Goal: Information Seeking & Learning: Find specific fact

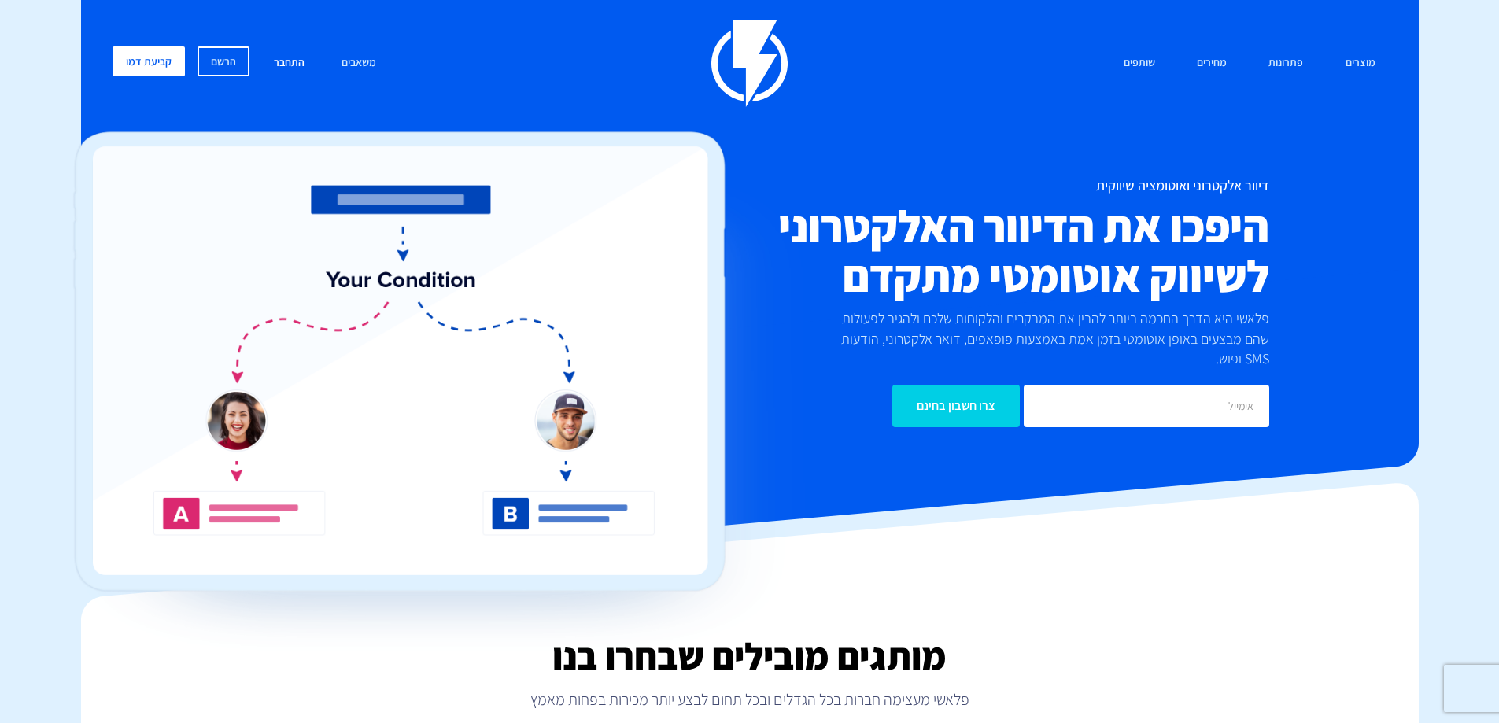
click at [289, 64] on link "התחבר" at bounding box center [289, 63] width 54 height 34
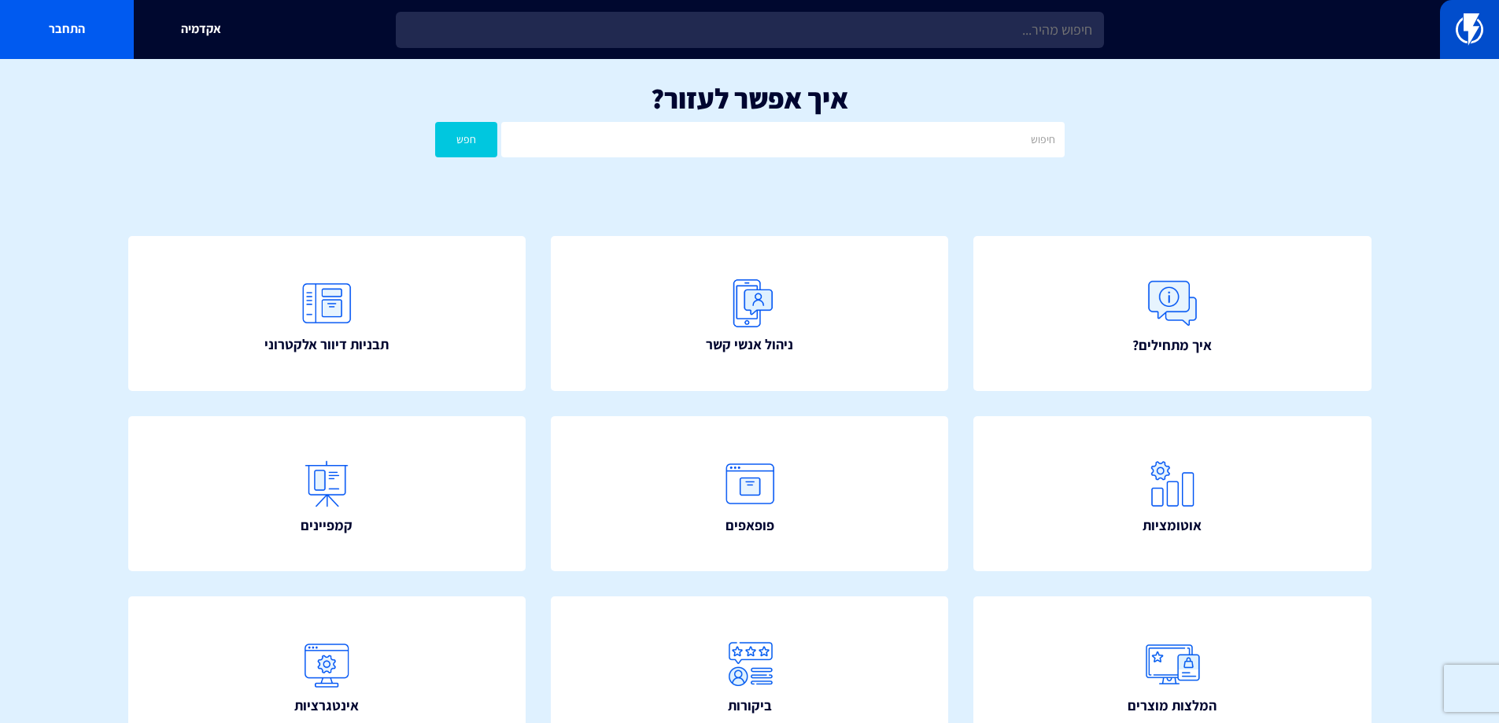
click at [1467, 31] on img at bounding box center [1470, 28] width 28 height 31
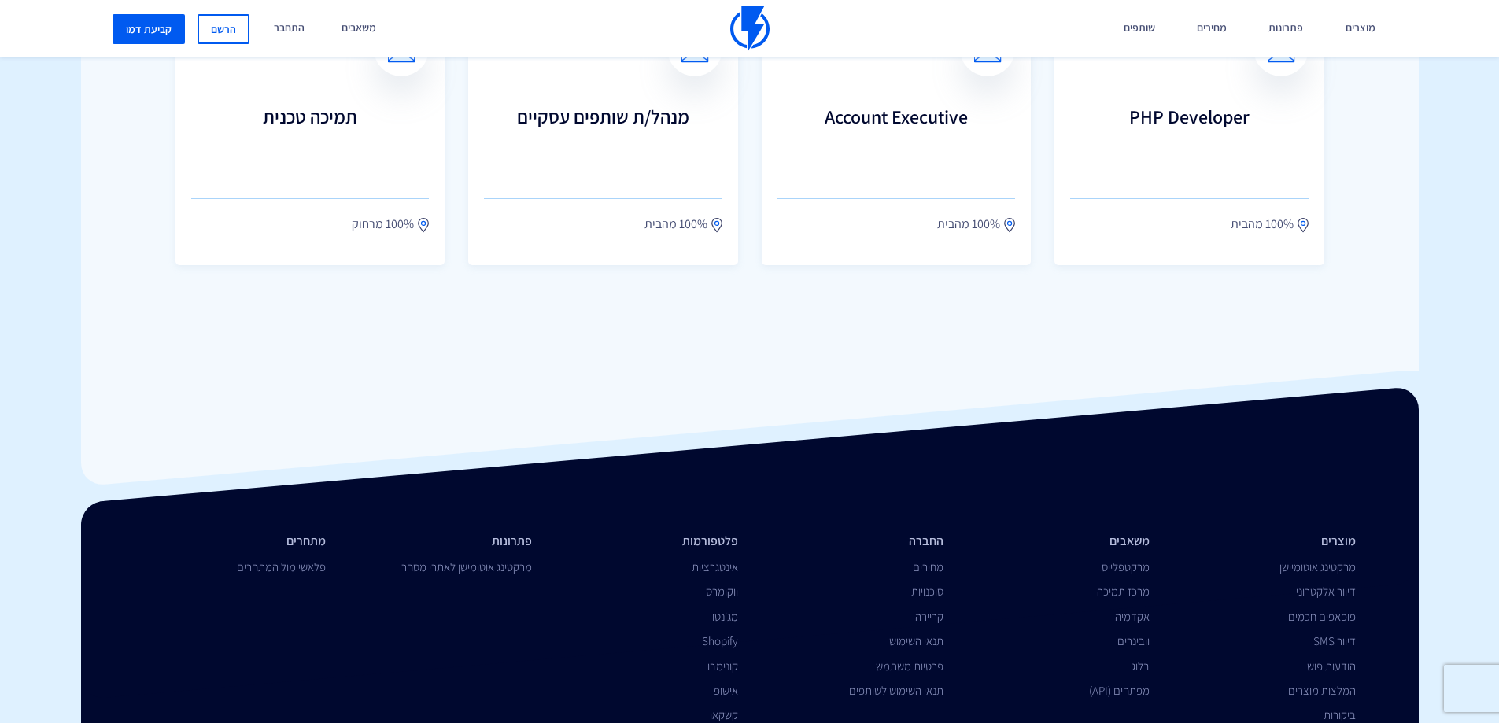
scroll to position [2161, 0]
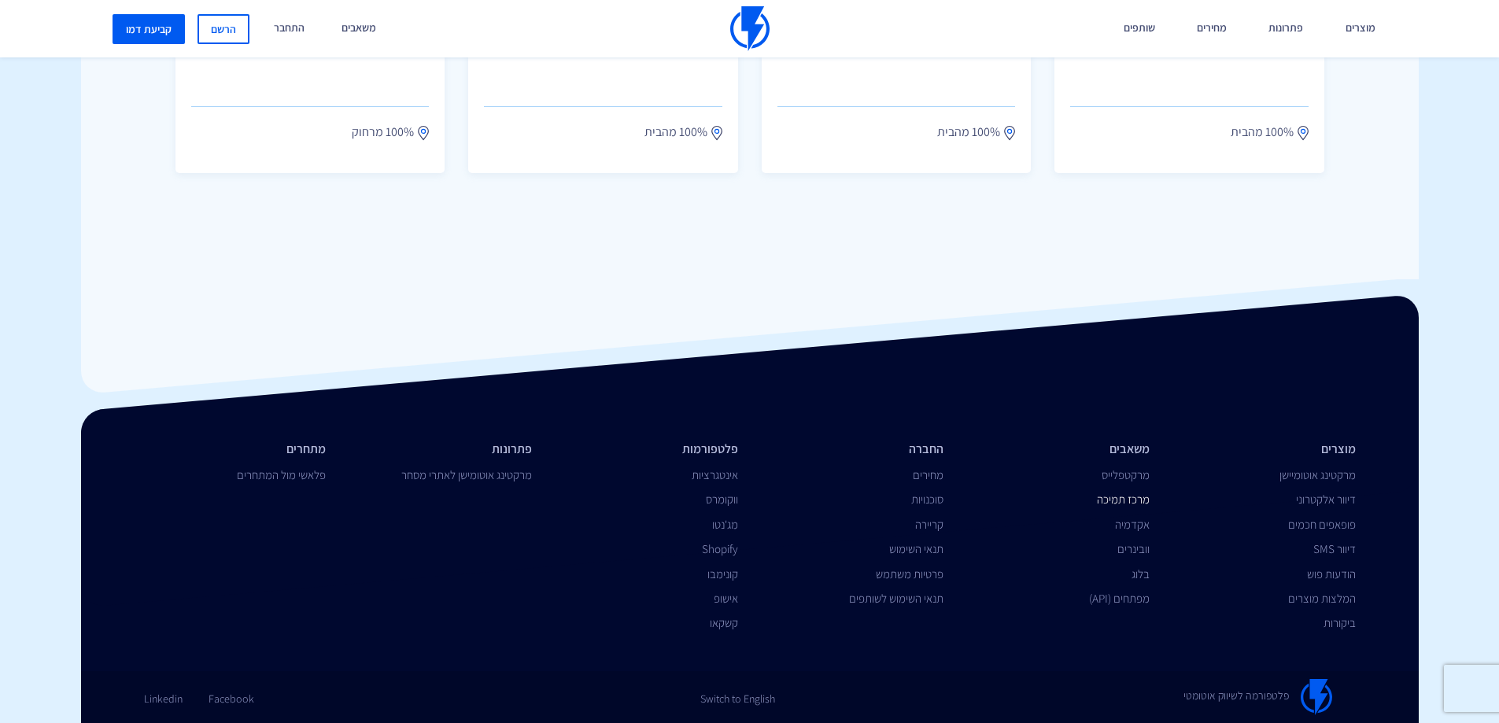
click at [1130, 496] on link "מרכז תמיכה" at bounding box center [1123, 499] width 53 height 15
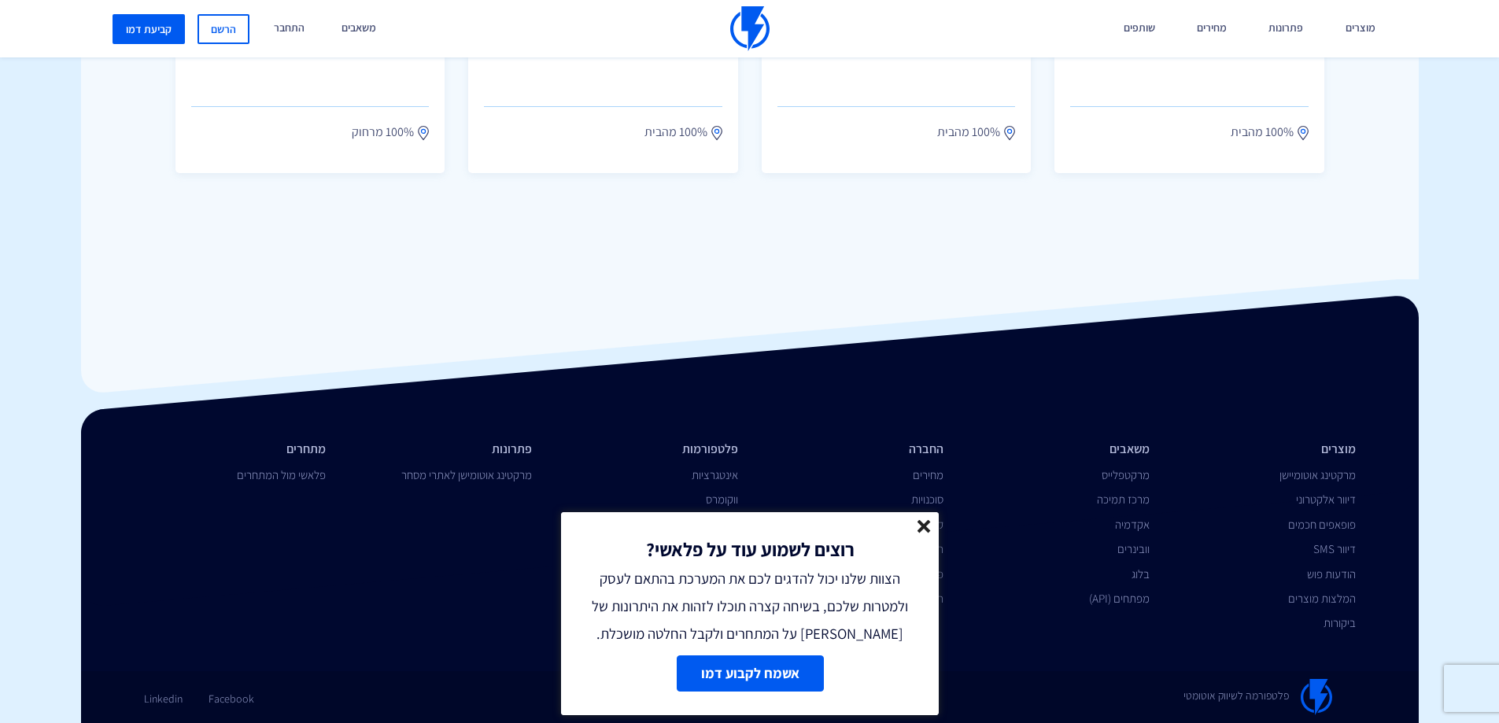
click at [925, 527] on line at bounding box center [924, 526] width 11 height 11
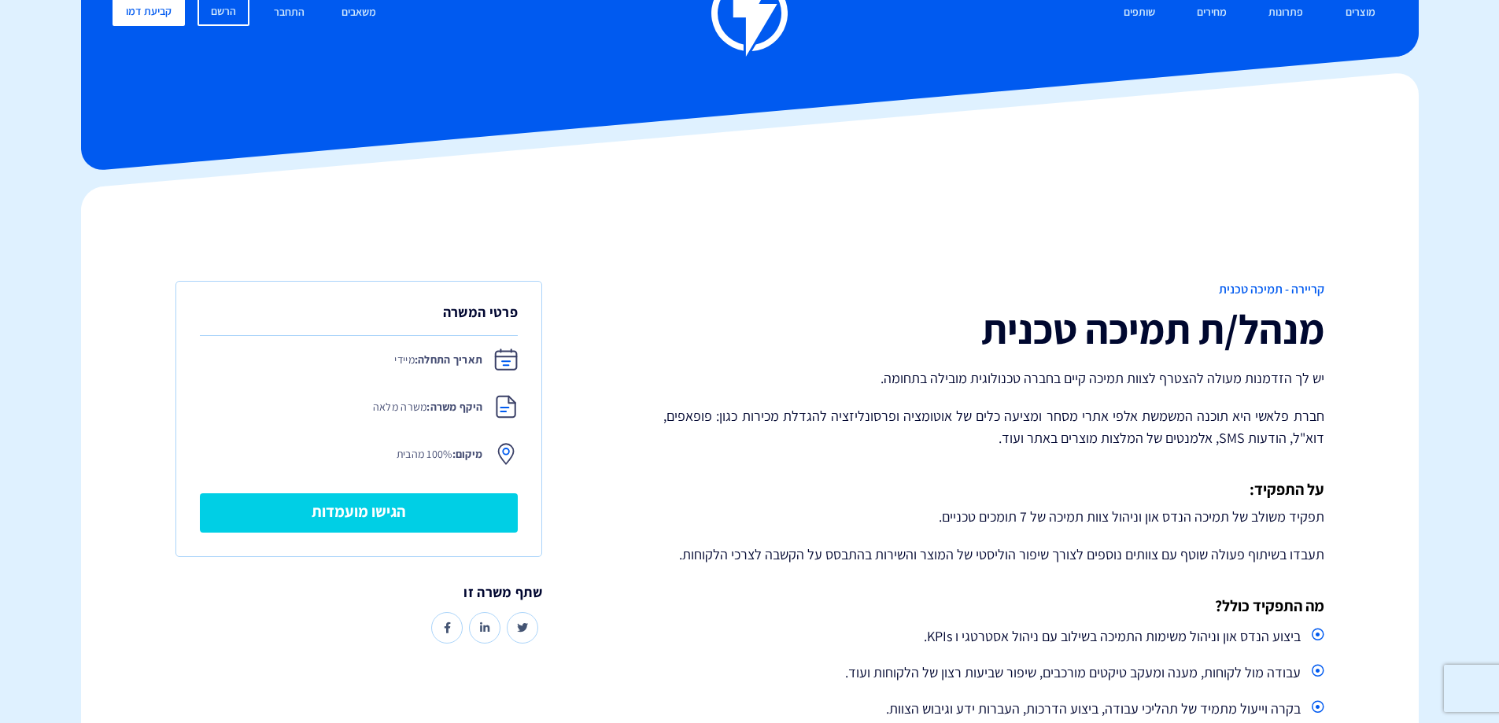
scroll to position [2, 0]
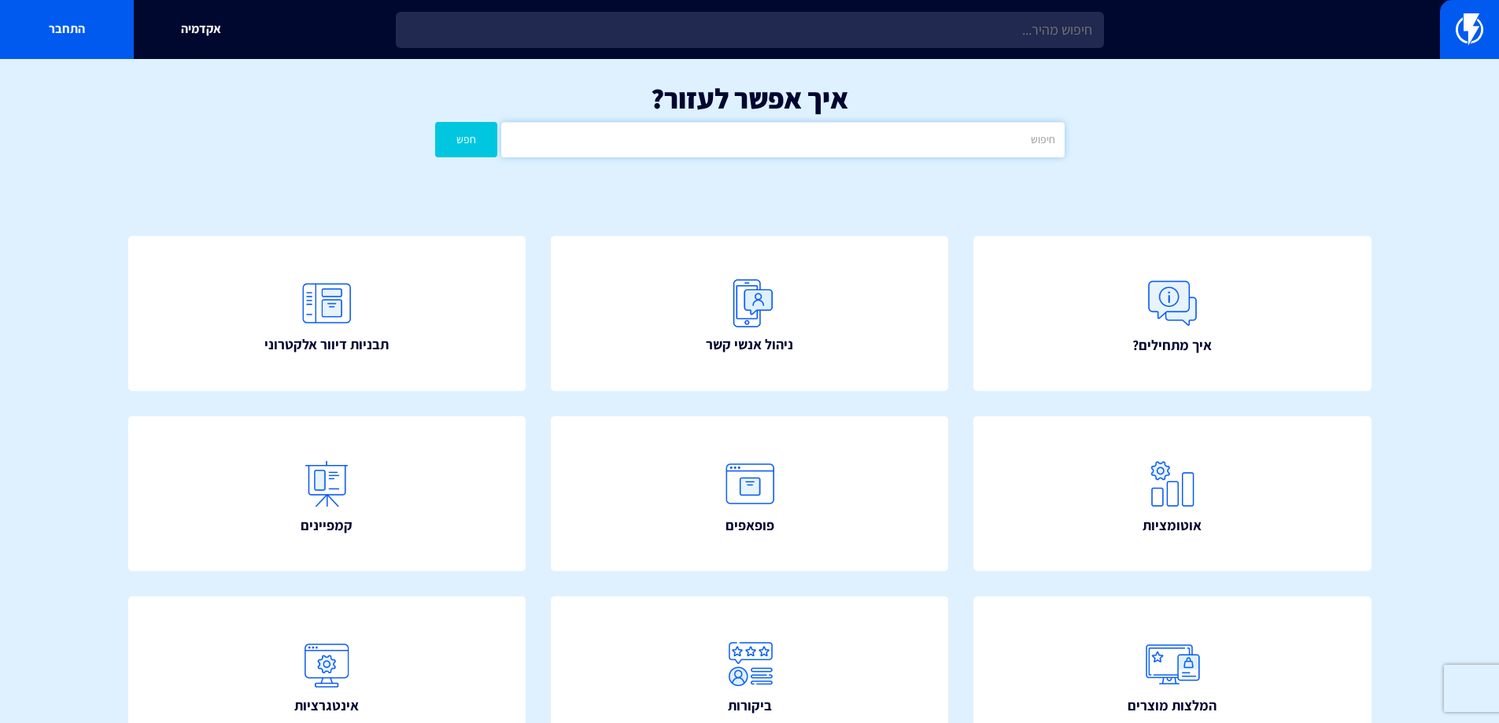
click at [768, 137] on input "text" at bounding box center [782, 139] width 563 height 35
type input "טלפון"
click at [455, 140] on button "חפש" at bounding box center [466, 139] width 63 height 35
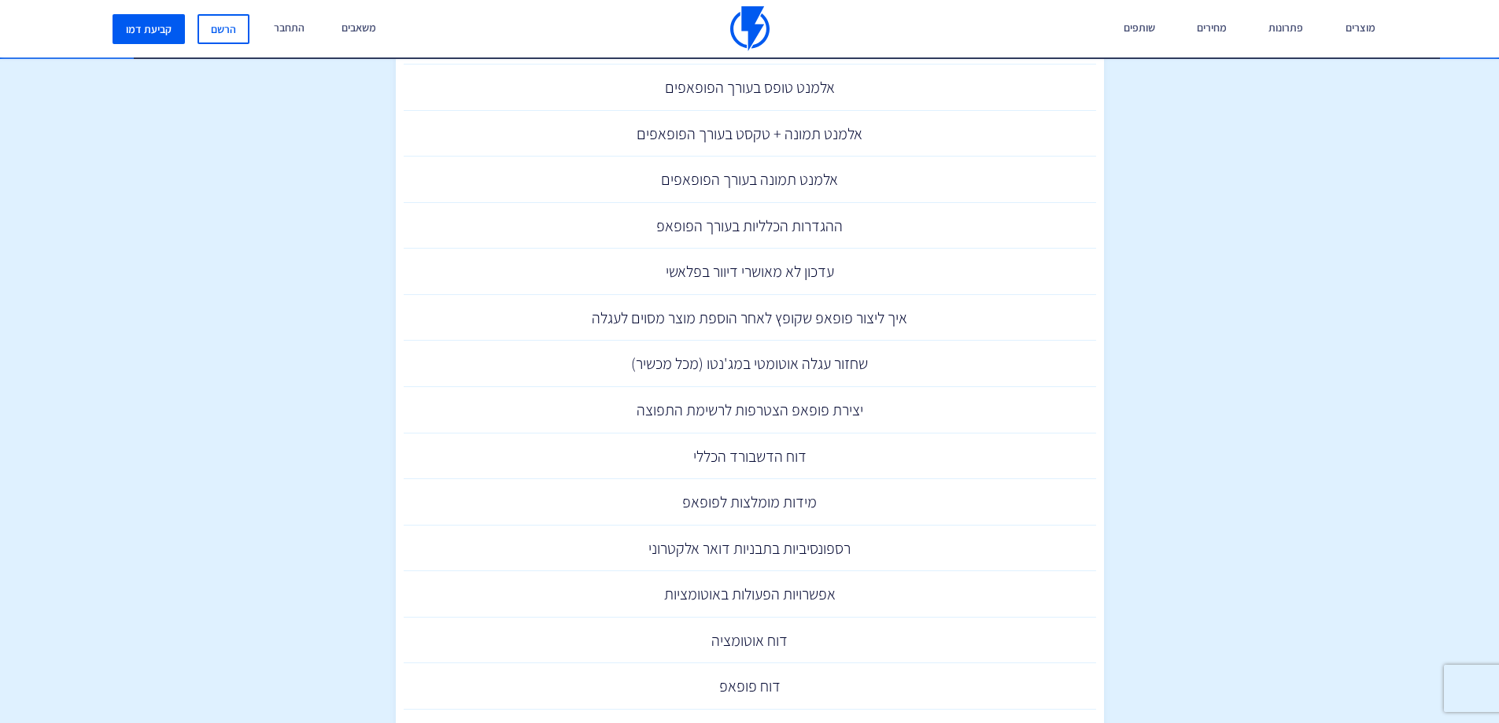
scroll to position [138, 0]
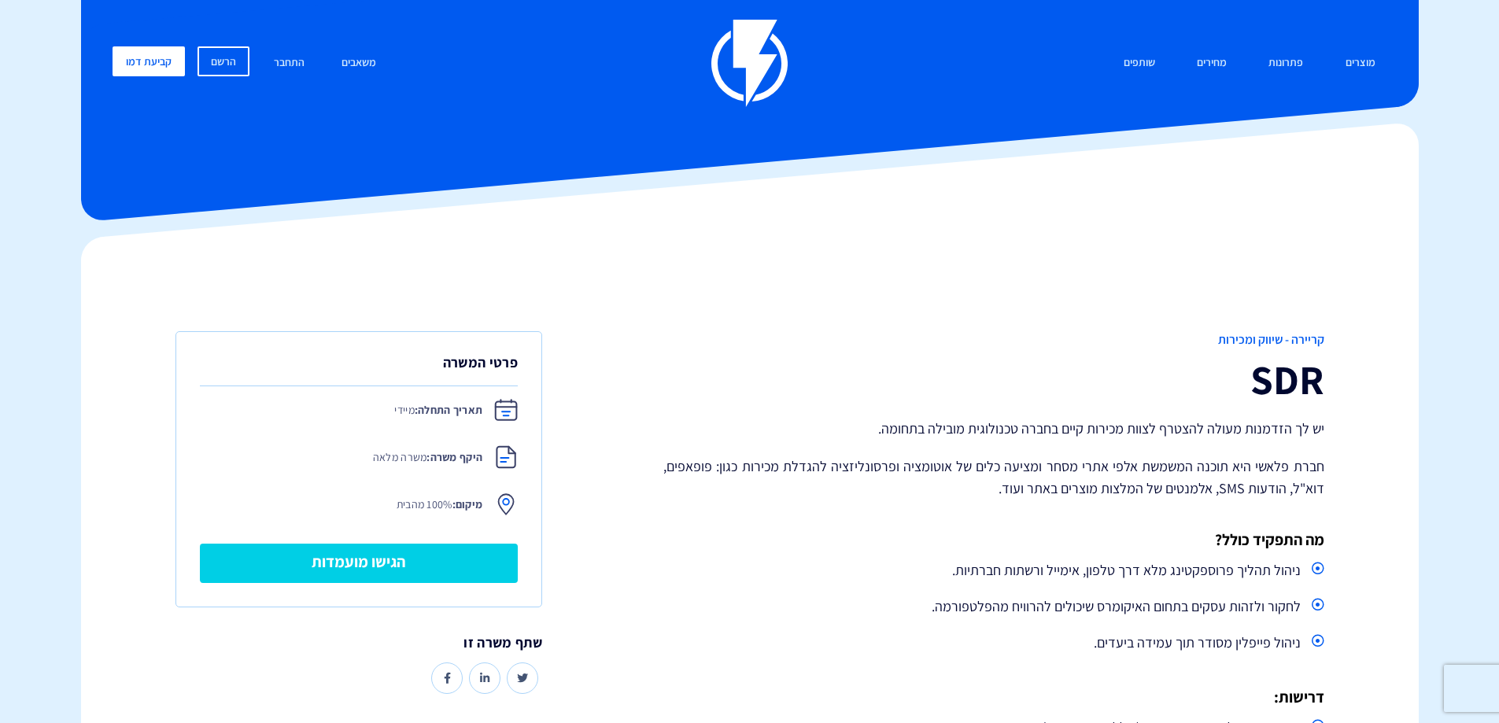
drag, startPoint x: 1442, startPoint y: 240, endPoint x: 1443, endPoint y: 31, distance: 208.6
